Goal: Download file/media

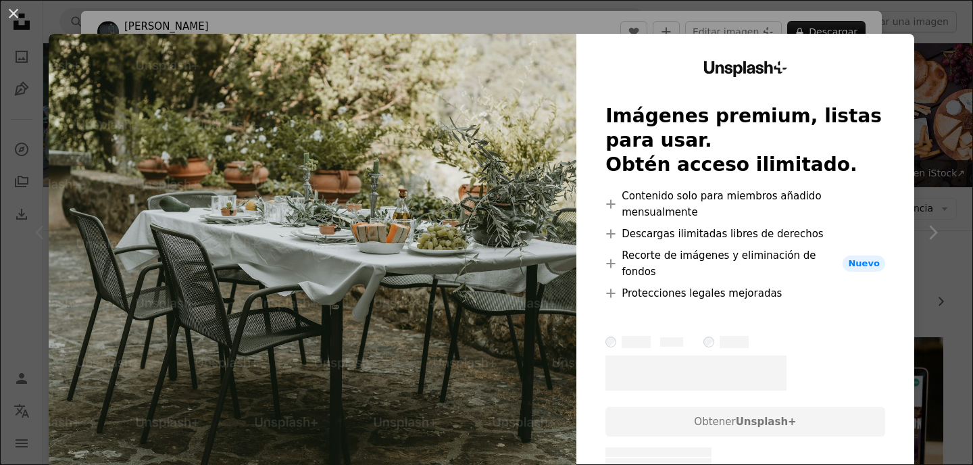
scroll to position [109, 0]
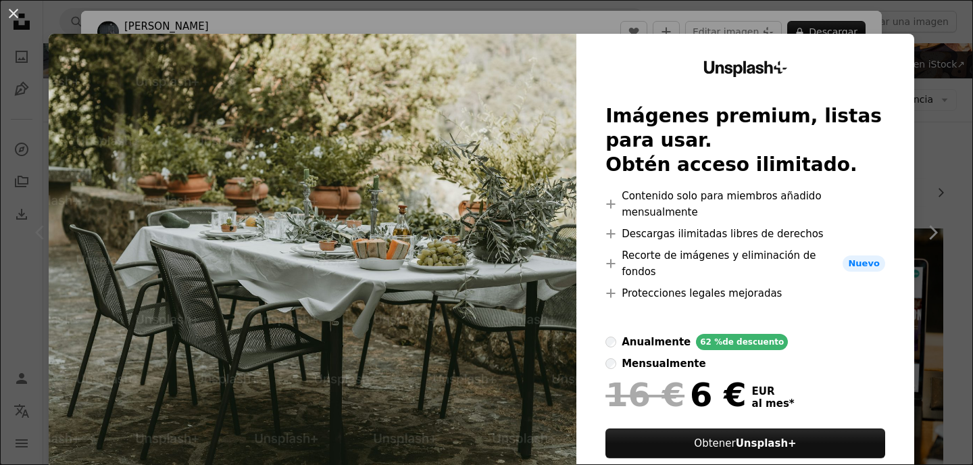
click at [93, 7] on div "An X shape Unsplash+ Imágenes premium, listas para usar. Obtén acceso ilimitado…" at bounding box center [486, 232] width 973 height 465
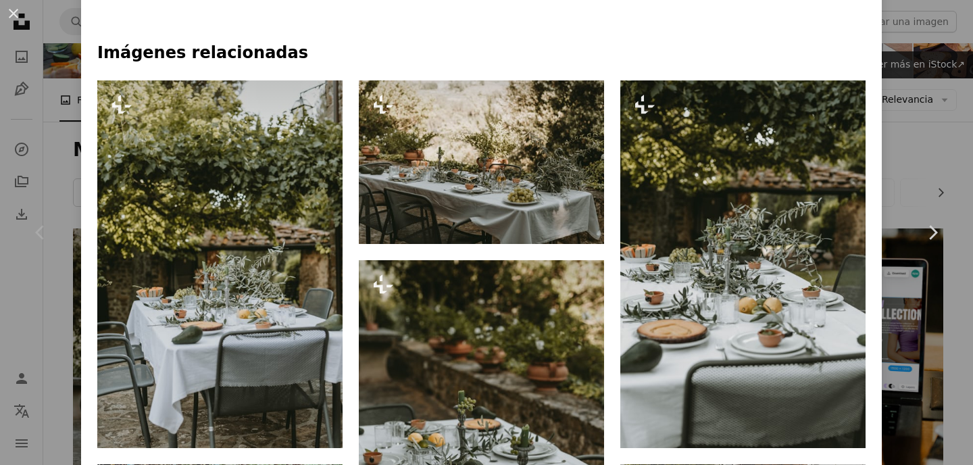
scroll to position [870, 0]
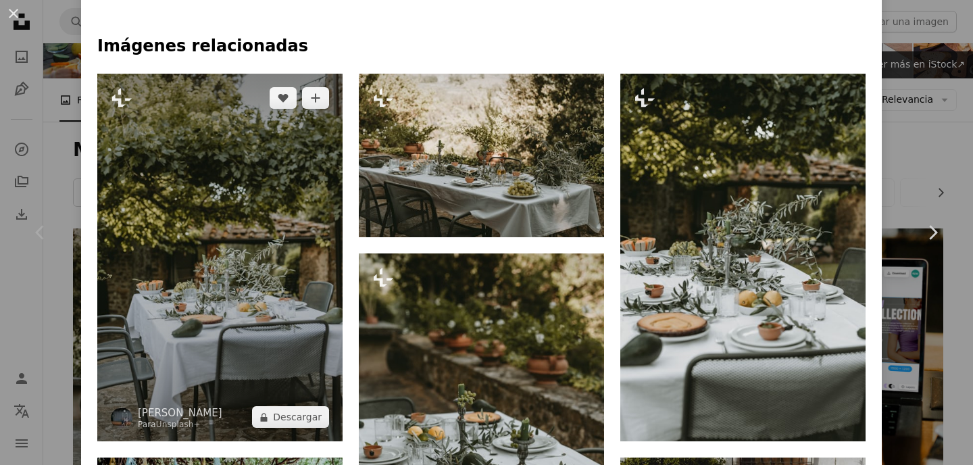
click at [257, 320] on img at bounding box center [219, 258] width 245 height 368
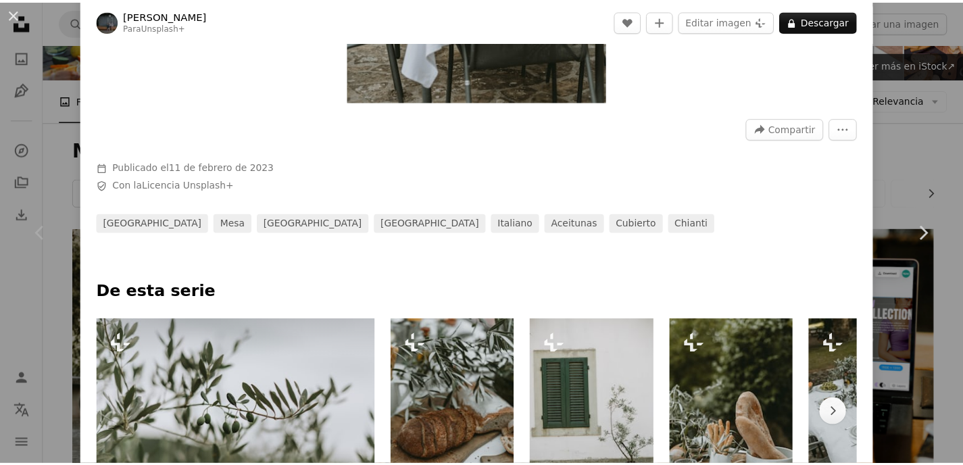
scroll to position [349, 0]
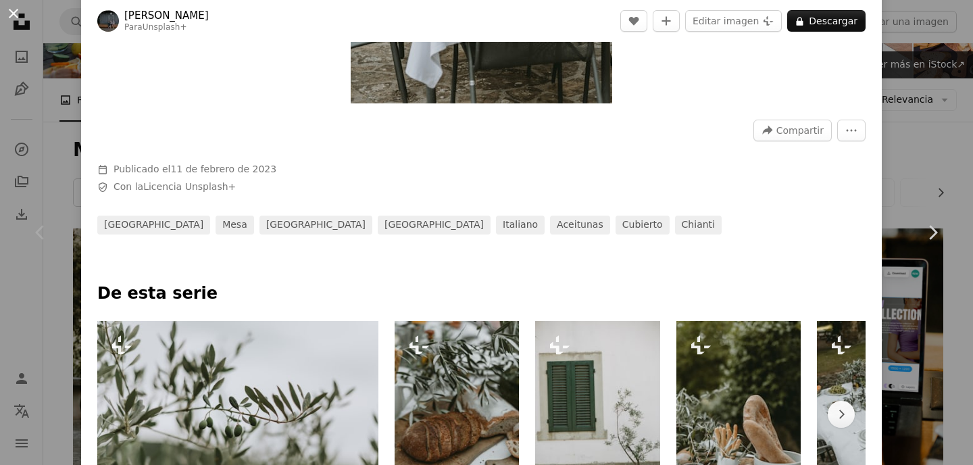
click at [18, 17] on button "An X shape" at bounding box center [13, 13] width 16 height 16
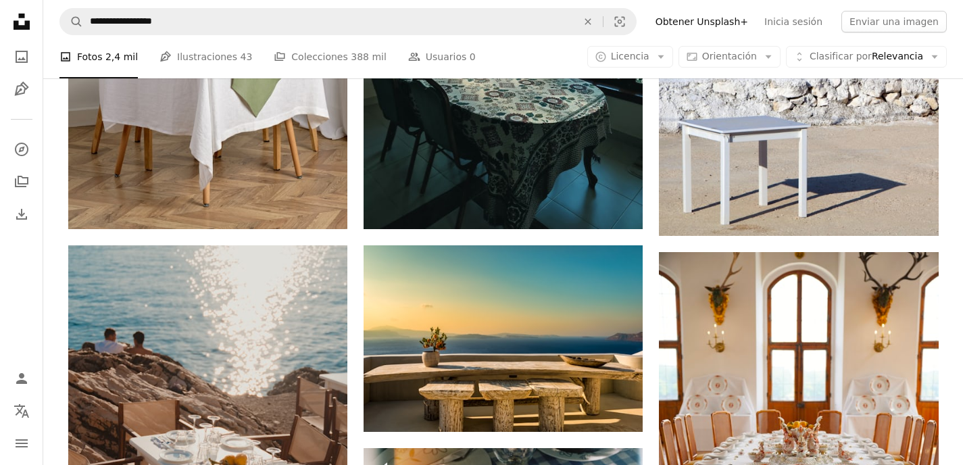
scroll to position [1127, 0]
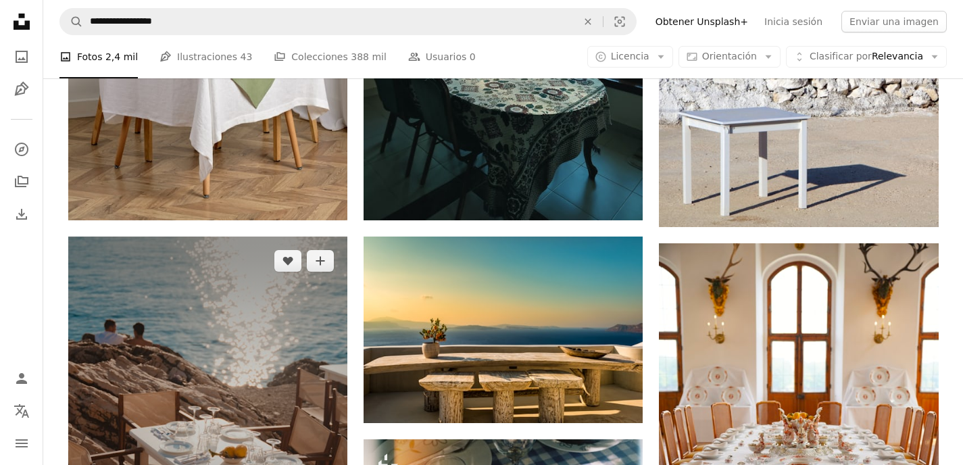
click at [280, 272] on img at bounding box center [207, 411] width 279 height 349
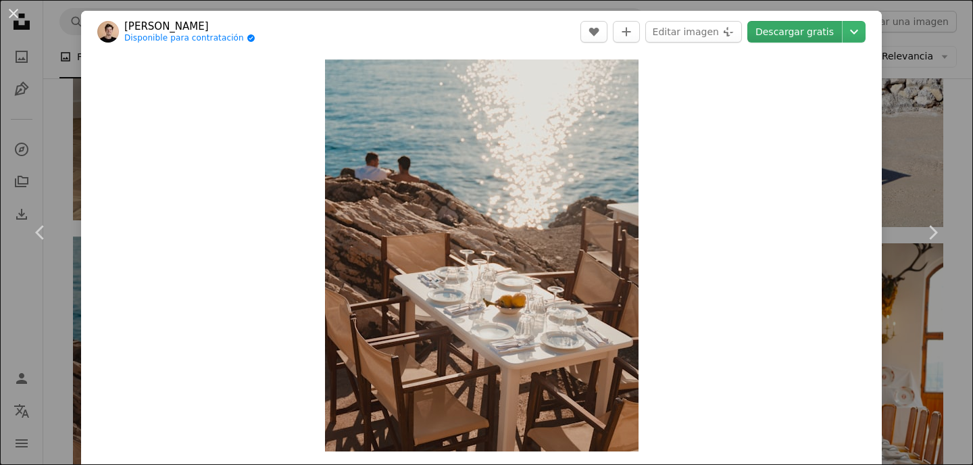
click at [785, 34] on link "Descargar gratis" at bounding box center [794, 32] width 95 height 22
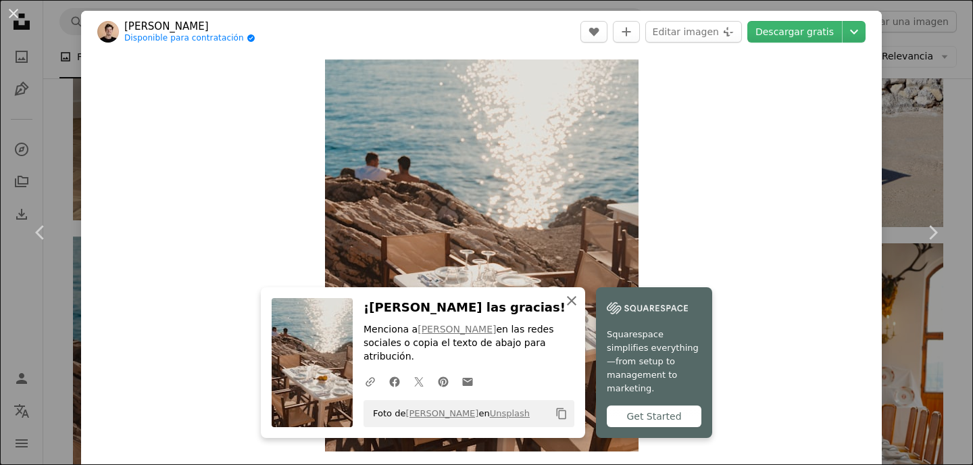
click at [580, 297] on icon "An X shape" at bounding box center [572, 301] width 16 height 16
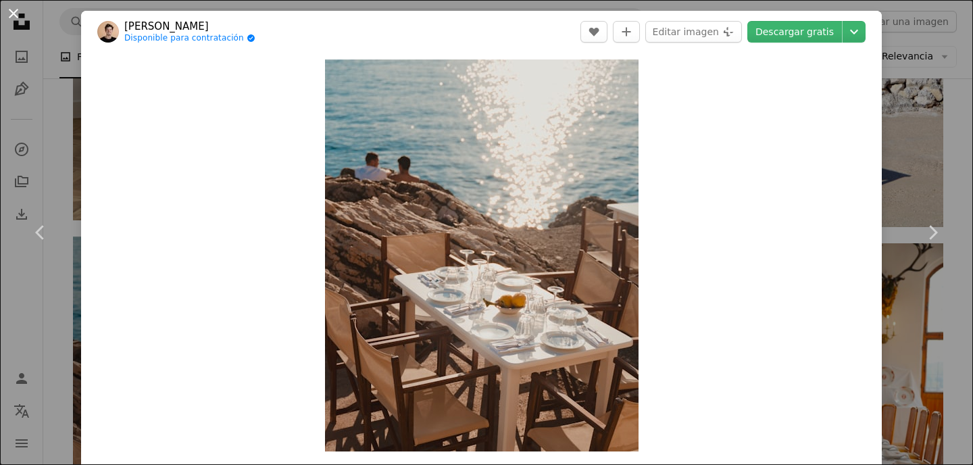
click at [18, 18] on button "An X shape" at bounding box center [13, 13] width 16 height 16
